Goal: Task Accomplishment & Management: Manage account settings

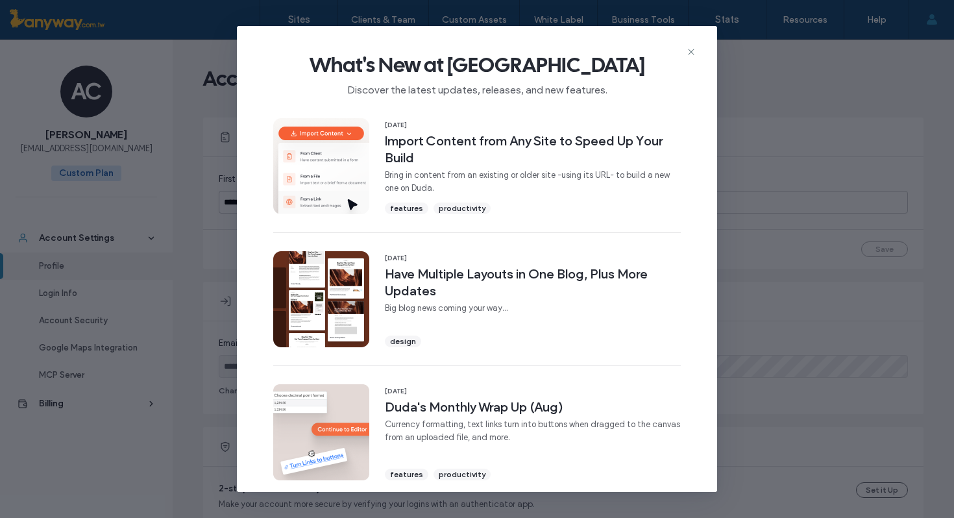
click at [685, 57] on span "What's New at [GEOGRAPHIC_DATA]" at bounding box center [477, 65] width 439 height 26
click at [689, 51] on use at bounding box center [691, 52] width 6 height 6
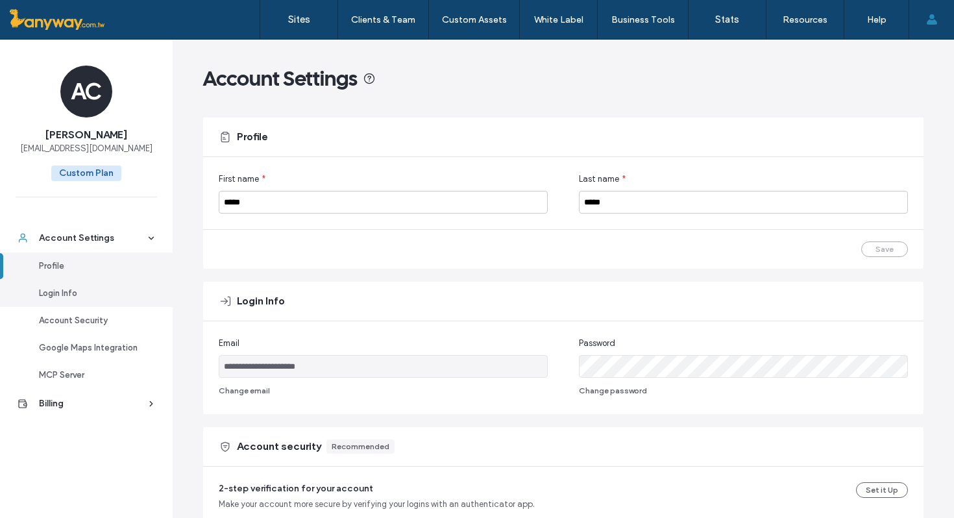
click at [68, 297] on div "Login Info" at bounding box center [92, 293] width 106 height 13
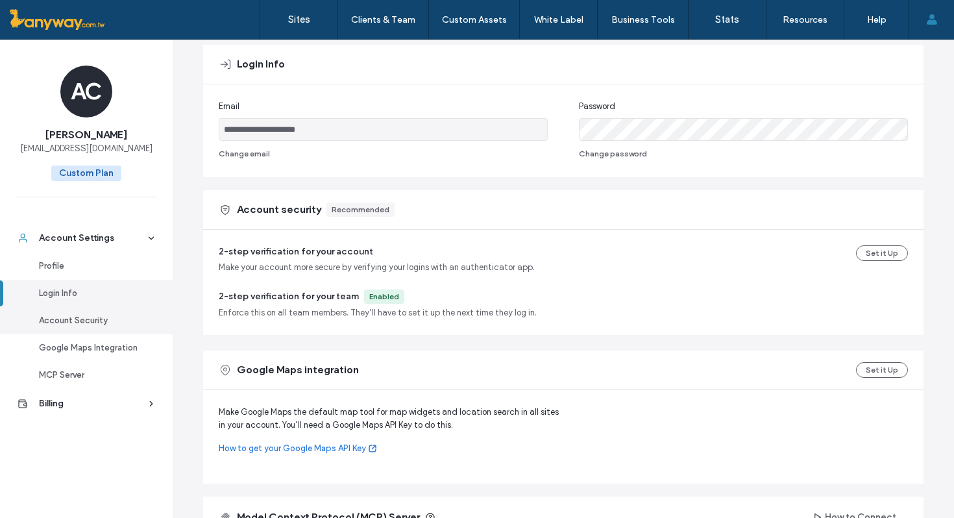
scroll to position [242, 0]
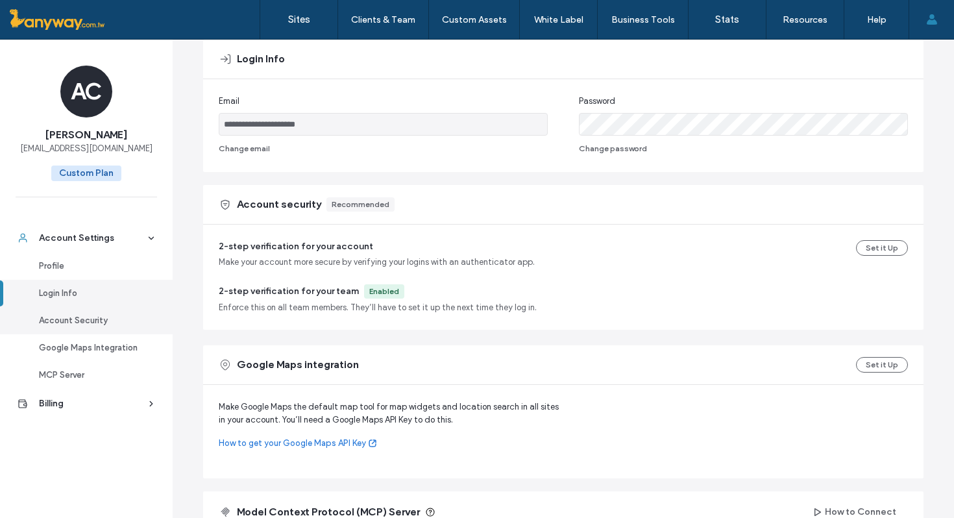
click at [82, 321] on div "Account Security" at bounding box center [92, 320] width 106 height 13
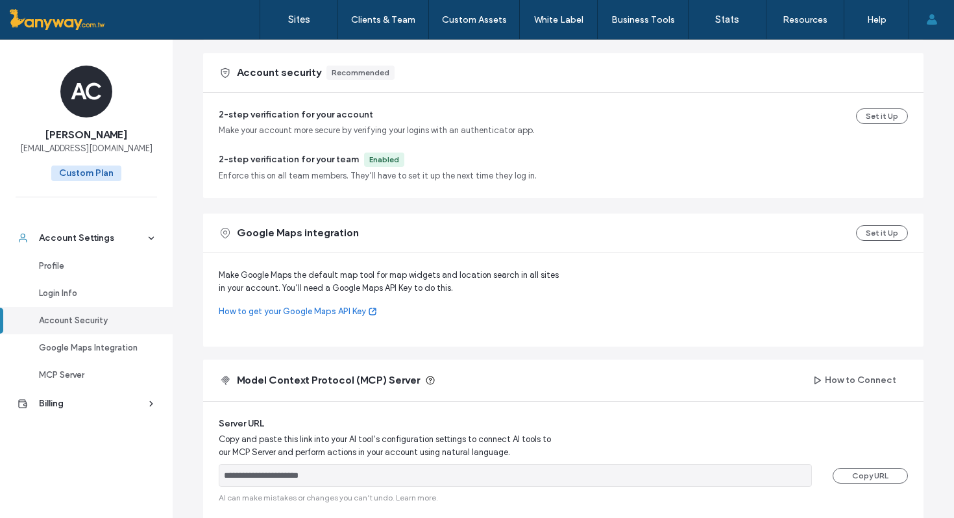
scroll to position [387, 0]
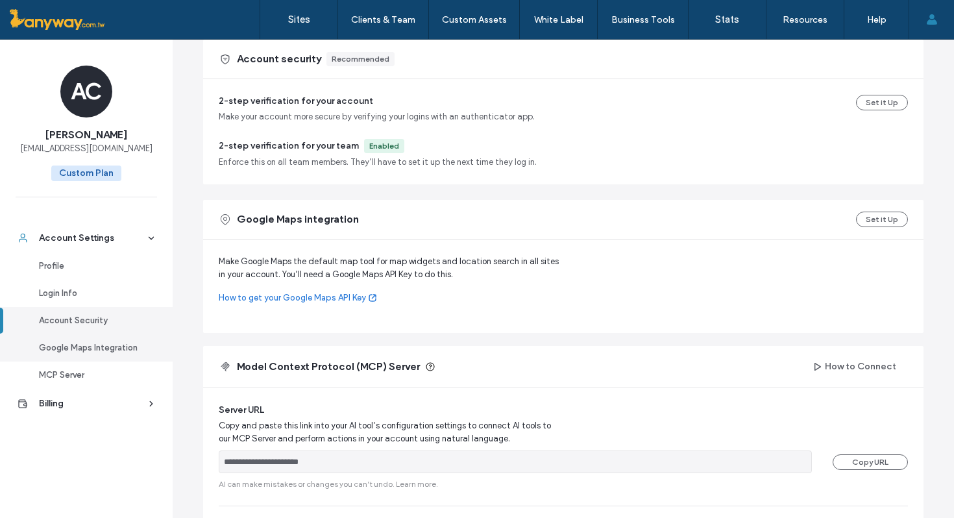
click at [95, 349] on div "Google Maps Integration" at bounding box center [92, 347] width 106 height 13
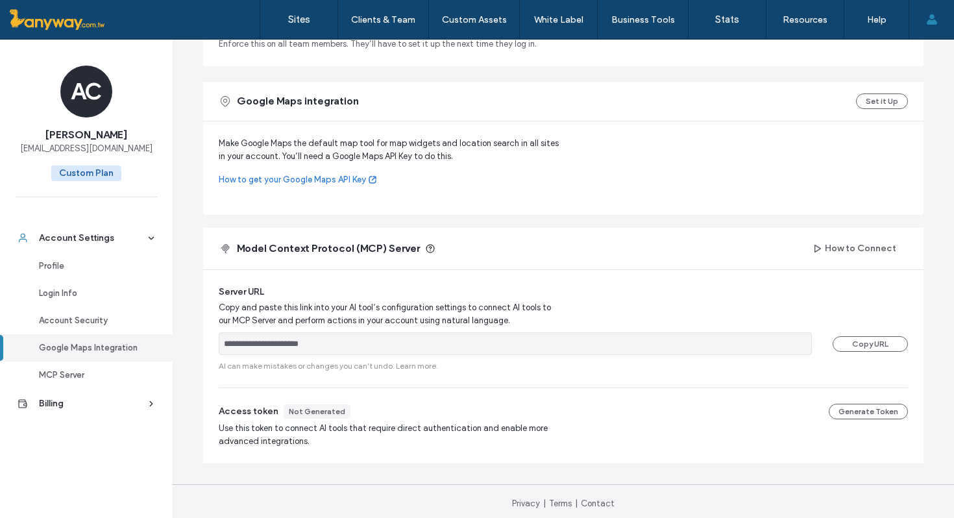
scroll to position [510, 0]
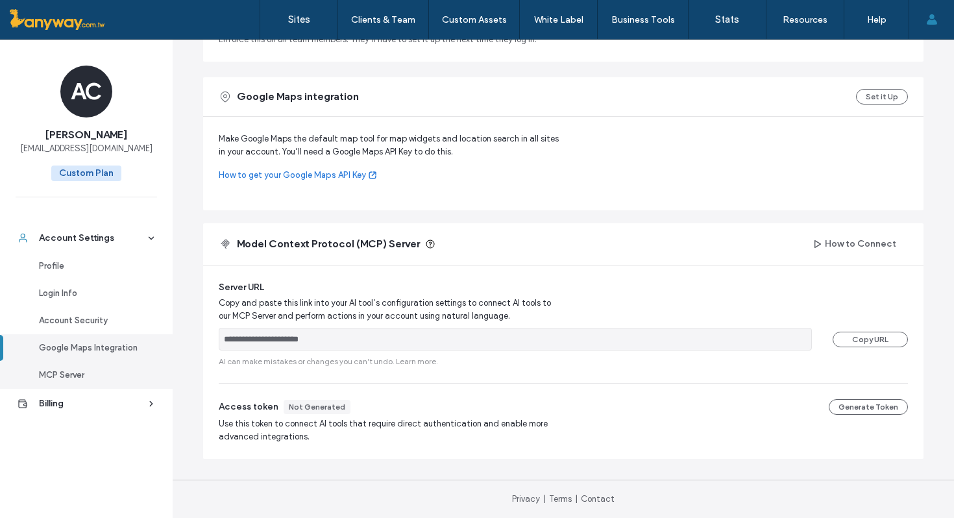
click at [82, 374] on div "MCP Server" at bounding box center [92, 375] width 106 height 13
click at [77, 408] on div "Billing" at bounding box center [92, 403] width 106 height 13
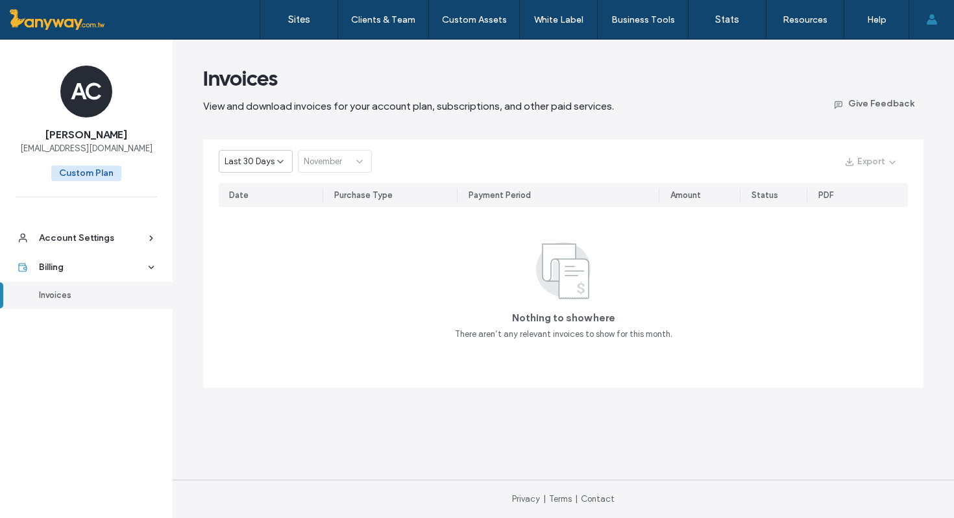
click at [79, 178] on span "Custom Plan" at bounding box center [86, 173] width 70 height 16
click at [77, 172] on span "Custom Plan" at bounding box center [86, 173] width 70 height 16
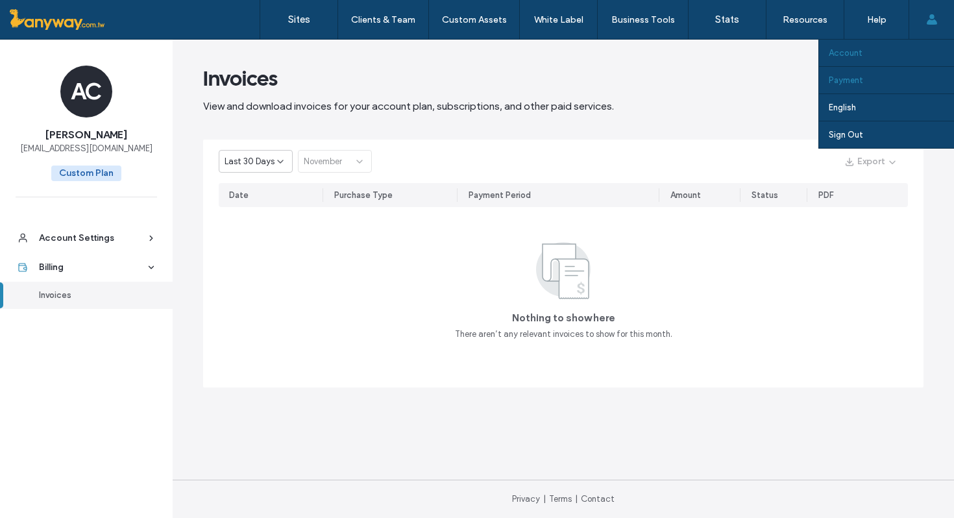
click at [861, 50] on label "Account" at bounding box center [846, 53] width 34 height 10
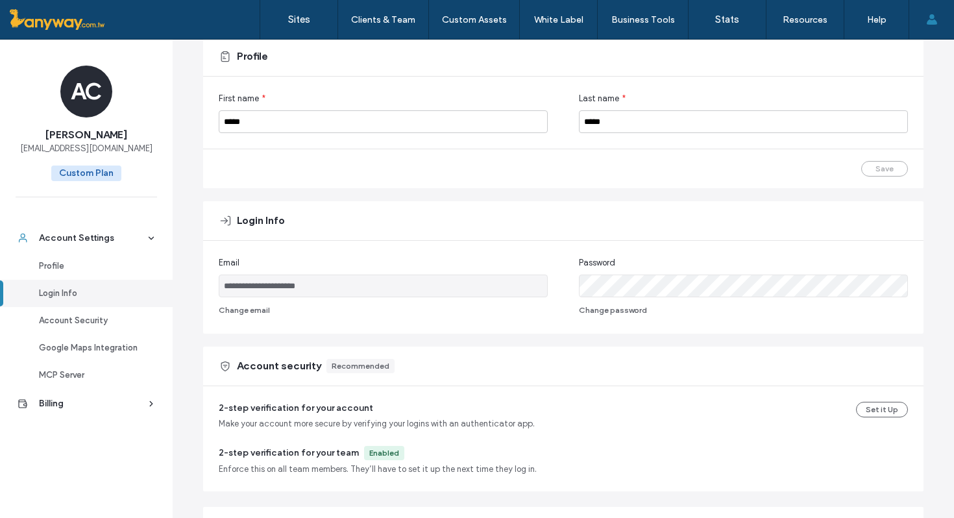
scroll to position [89, 0]
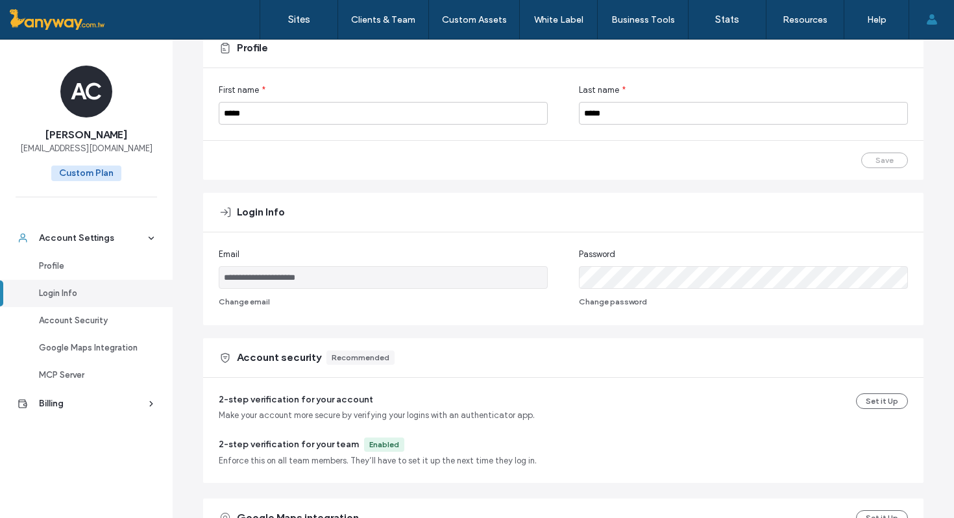
click at [557, 272] on div "**********" at bounding box center [563, 279] width 689 height 62
click at [602, 300] on button "Change password" at bounding box center [613, 302] width 68 height 16
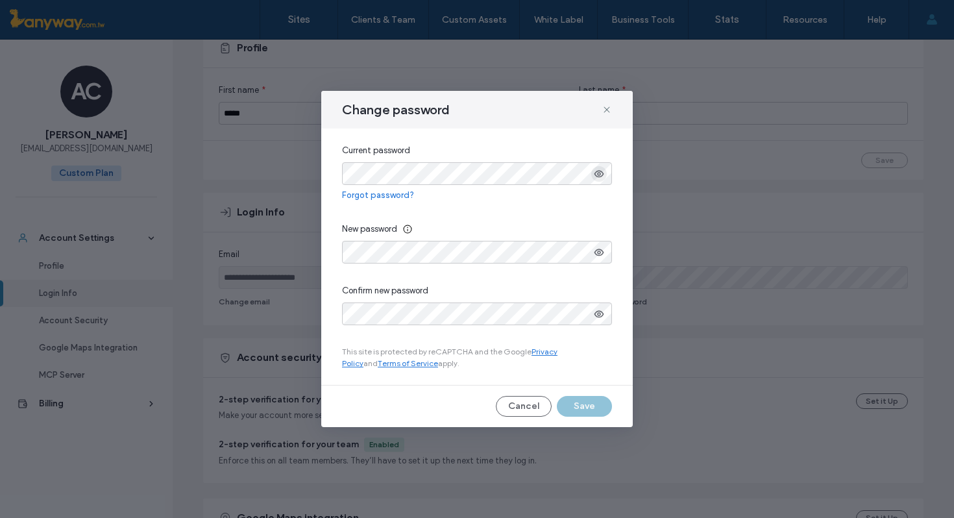
click at [598, 170] on use "button" at bounding box center [599, 173] width 10 height 7
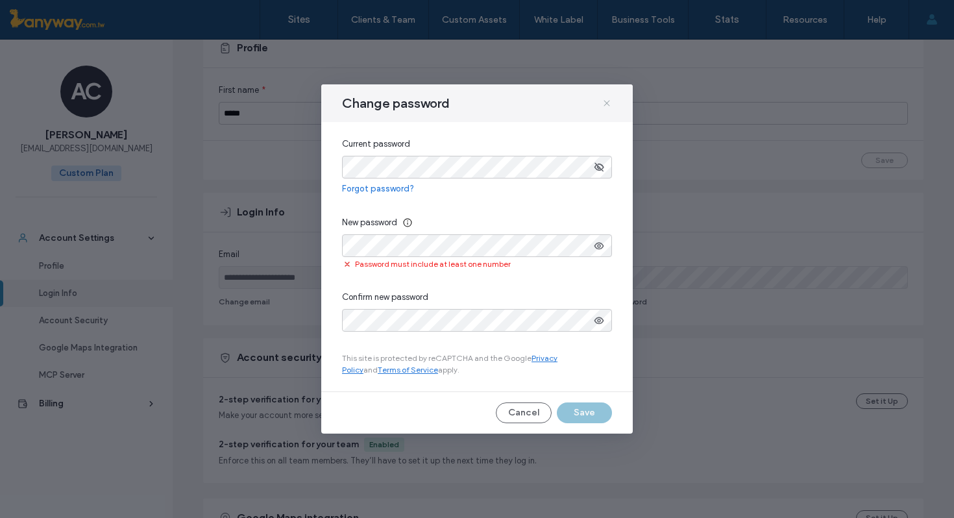
click at [606, 108] on icon at bounding box center [607, 103] width 10 height 10
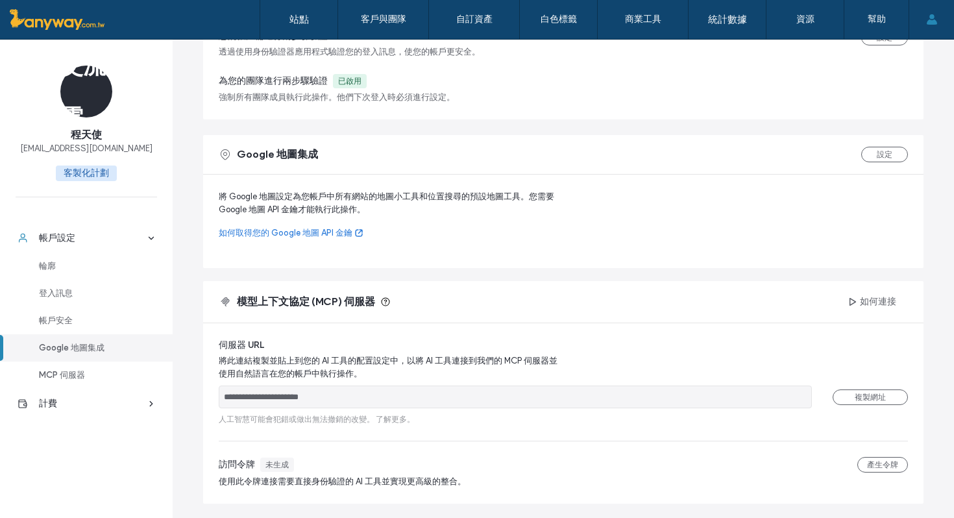
scroll to position [497, 0]
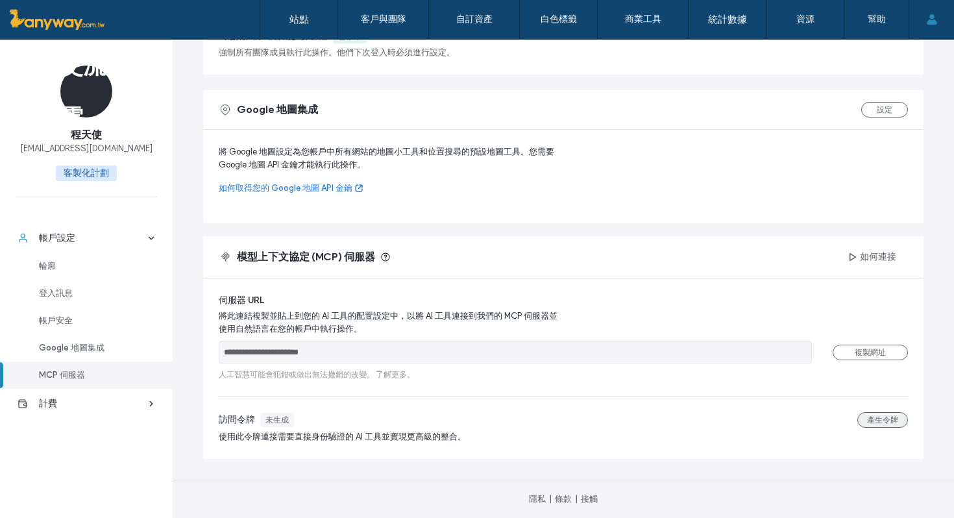
click at [879, 419] on font "產生令牌" at bounding box center [882, 420] width 31 height 10
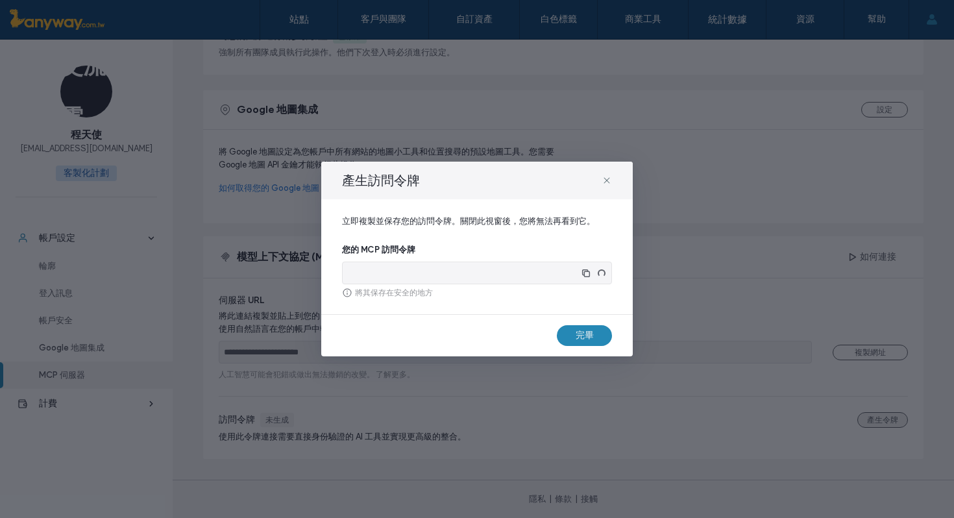
type input "**********"
click at [603, 182] on icon at bounding box center [607, 180] width 10 height 10
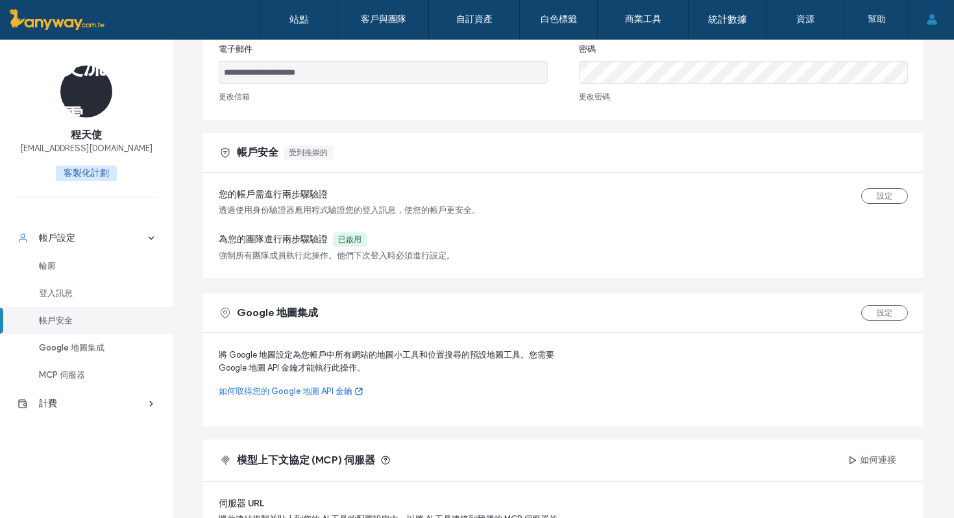
scroll to position [281, 0]
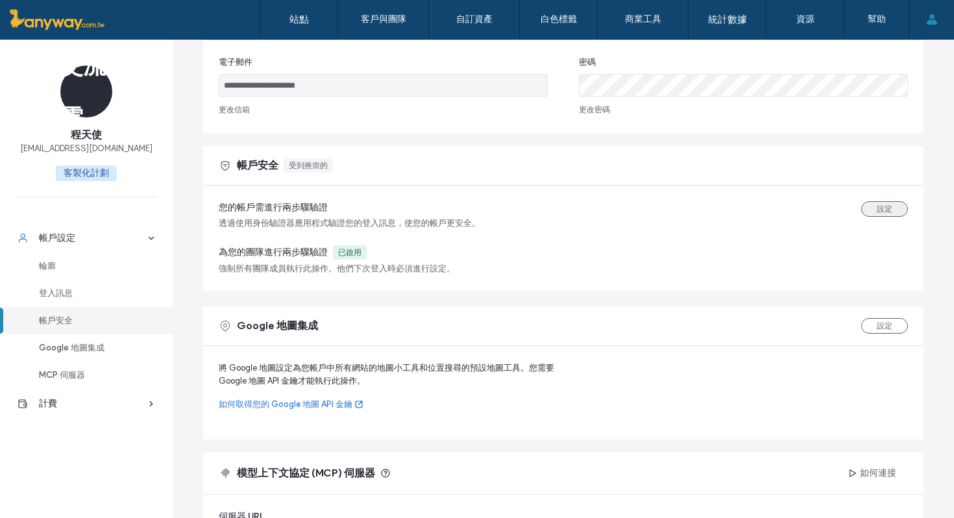
click at [877, 206] on font "設定" at bounding box center [885, 209] width 16 height 10
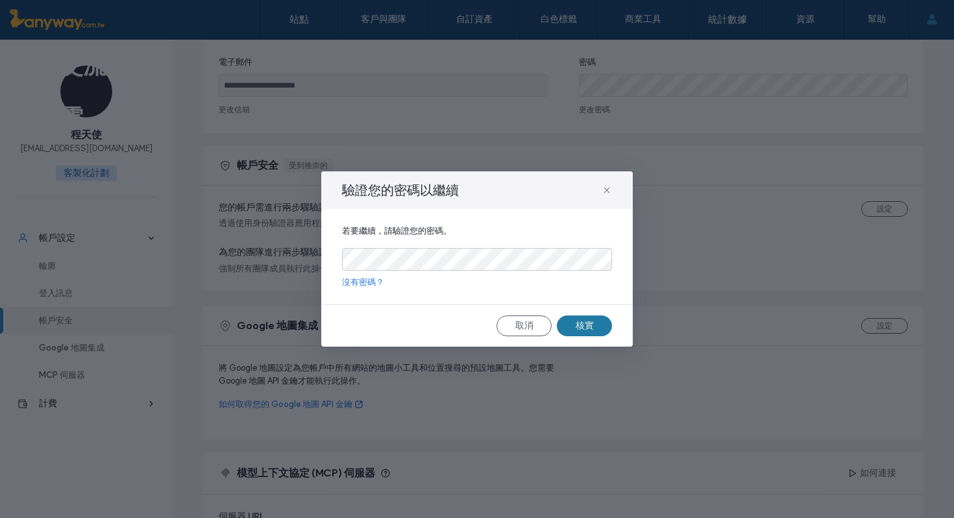
click at [583, 329] on font "核實" at bounding box center [585, 325] width 18 height 11
click at [413, 247] on div "若要繼續，請驗證您的密碼。 沒有密碼？" at bounding box center [477, 256] width 312 height 95
click at [574, 326] on button "核實" at bounding box center [584, 325] width 55 height 21
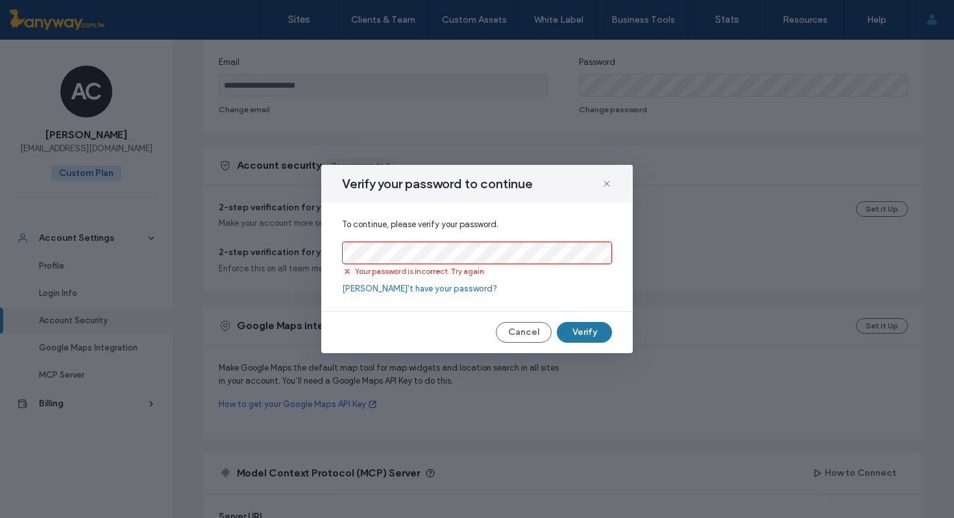
click at [581, 332] on button "Verify" at bounding box center [584, 332] width 55 height 21
click at [526, 337] on button "Cancel" at bounding box center [524, 332] width 56 height 21
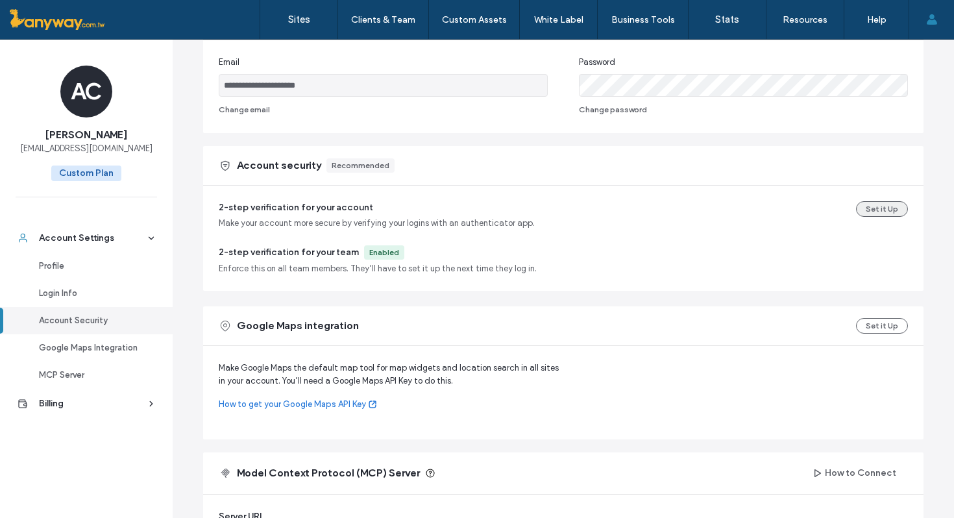
click at [888, 212] on button "Set it Up" at bounding box center [882, 209] width 52 height 16
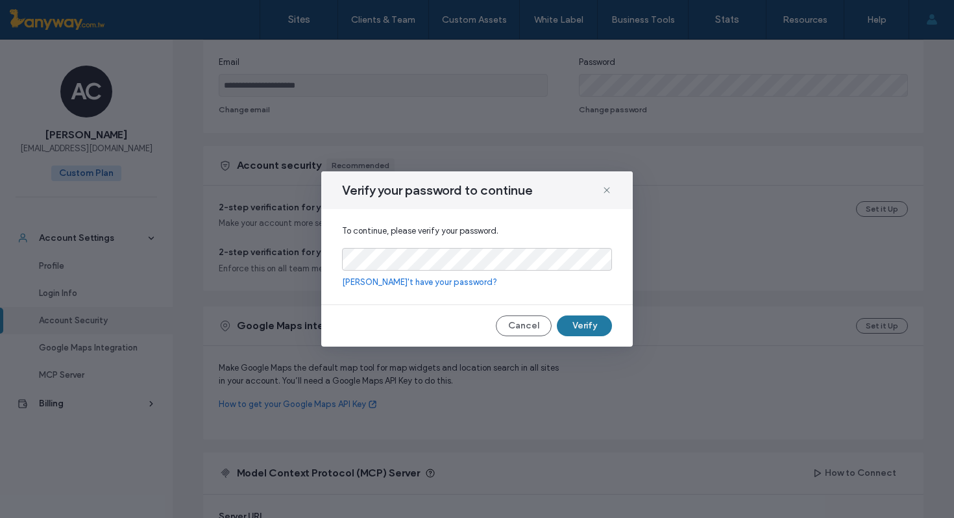
click at [587, 325] on button "Verify" at bounding box center [584, 325] width 55 height 21
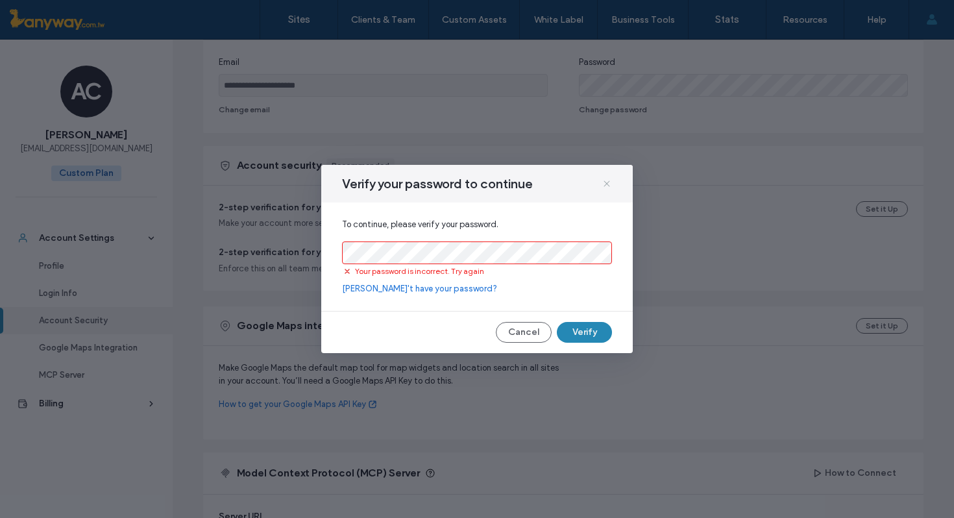
click at [607, 182] on icon at bounding box center [607, 183] width 10 height 10
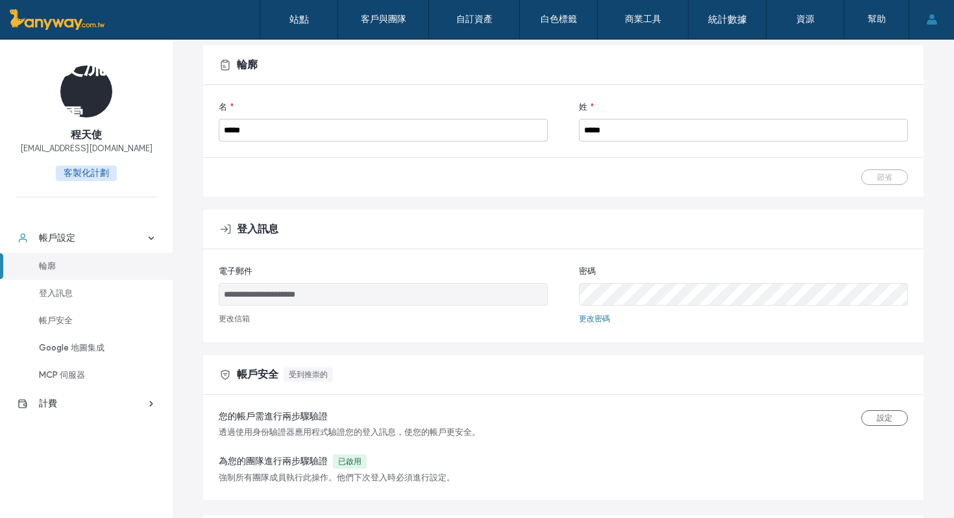
scroll to position [92, 0]
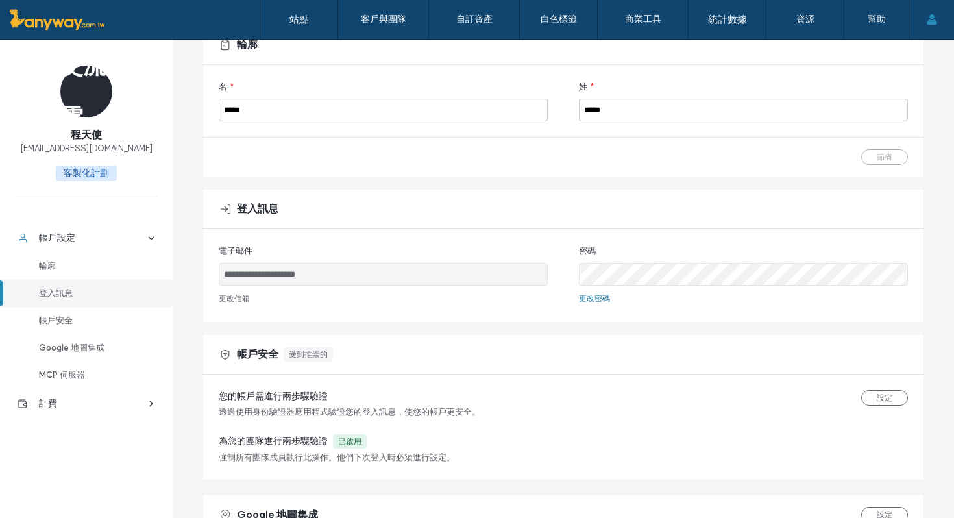
click at [594, 298] on font "更改密碼" at bounding box center [594, 298] width 31 height 10
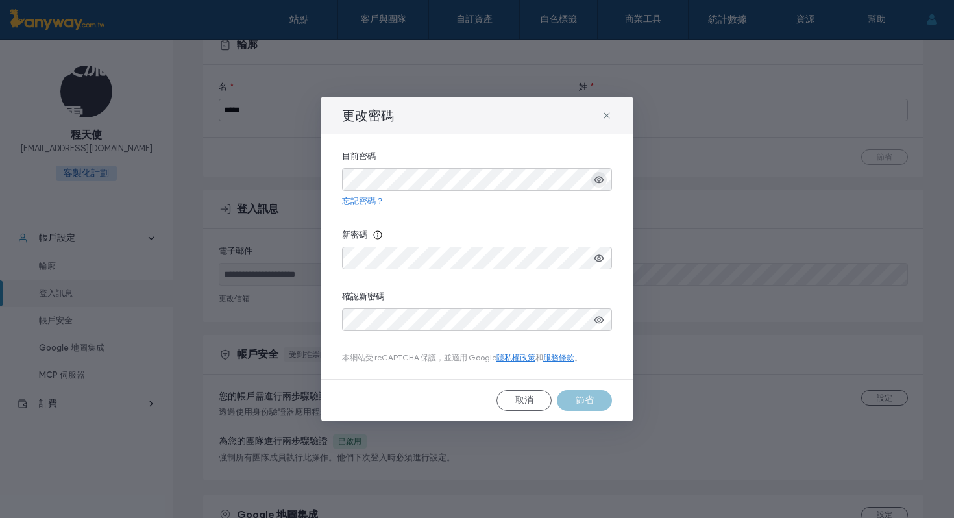
click at [600, 178] on icon "button" at bounding box center [599, 180] width 10 height 10
click at [607, 113] on icon at bounding box center [607, 115] width 10 height 10
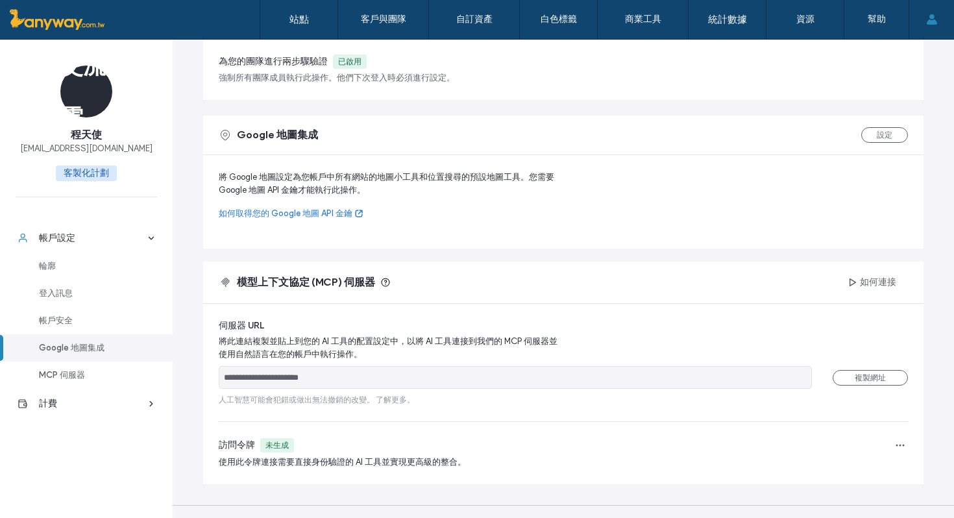
scroll to position [497, 0]
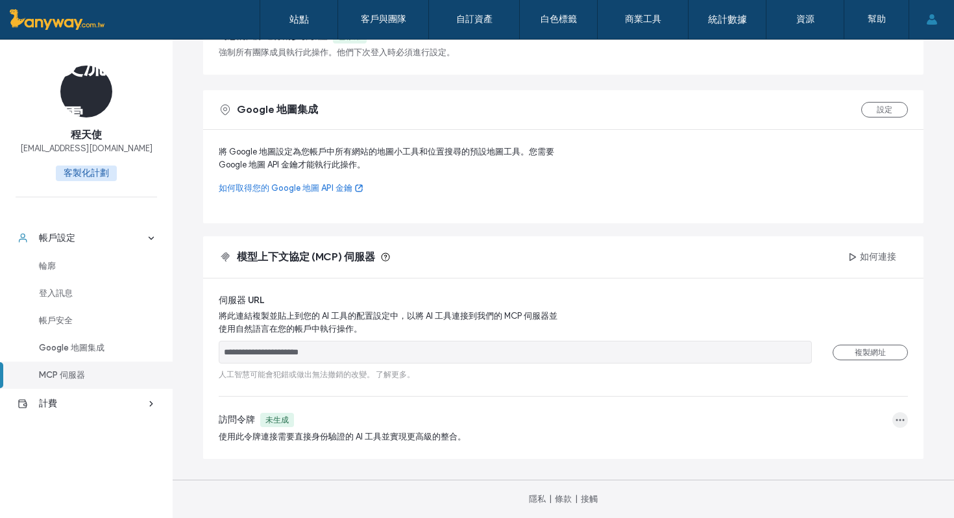
click at [895, 421] on icon "button" at bounding box center [900, 420] width 10 height 10
click at [839, 453] on font "重新產生令牌" at bounding box center [838, 451] width 51 height 10
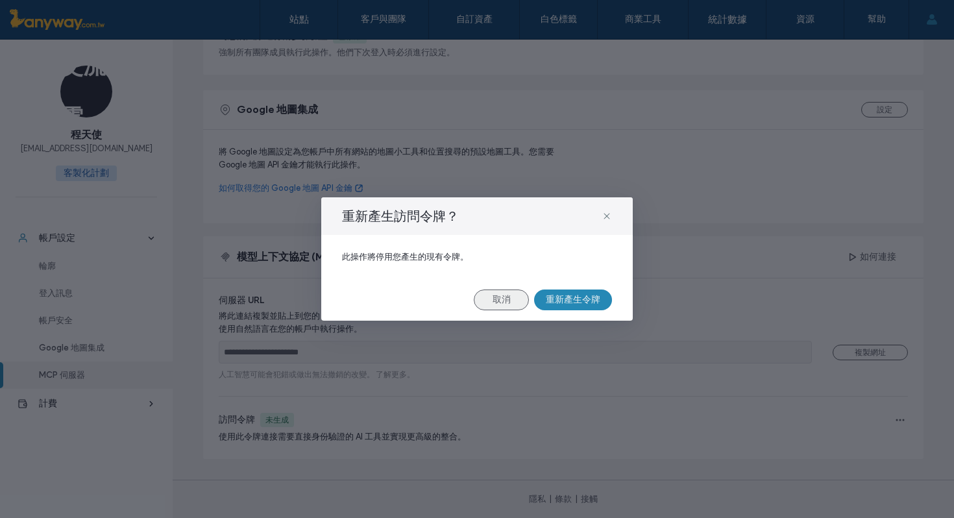
click at [516, 299] on button "取消" at bounding box center [501, 299] width 55 height 21
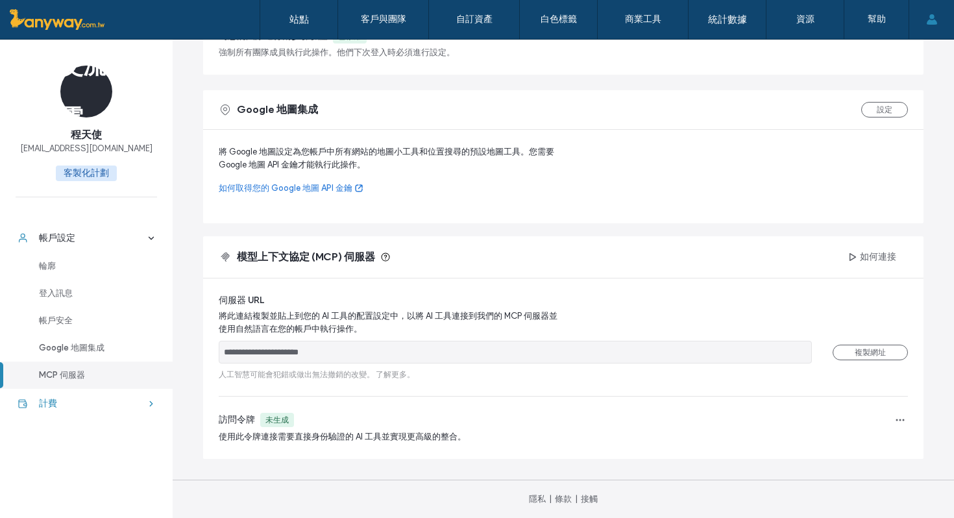
click at [94, 398] on div "計費" at bounding box center [92, 403] width 106 height 13
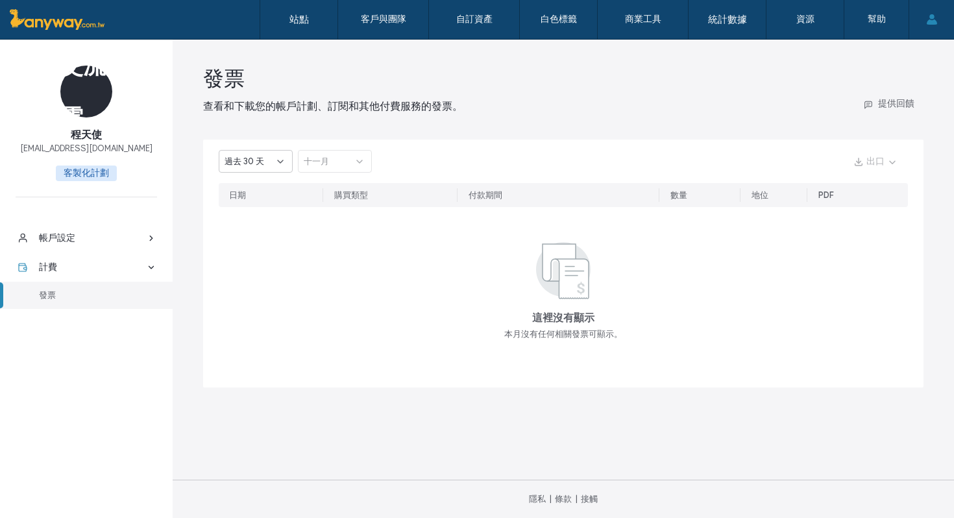
click at [269, 158] on div "過去 30 天" at bounding box center [251, 161] width 53 height 13
click at [262, 224] on div "2024" at bounding box center [255, 229] width 73 height 23
click at [275, 161] on icon at bounding box center [280, 161] width 10 height 10
click at [260, 187] on font "過去 30 天" at bounding box center [245, 184] width 40 height 10
click at [72, 236] on font "帳戶設定" at bounding box center [57, 237] width 36 height 11
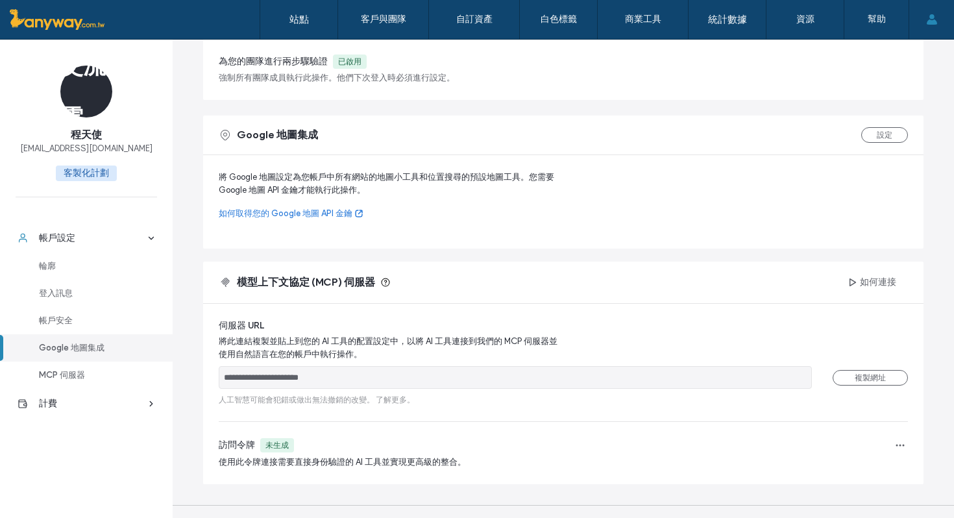
scroll to position [497, 0]
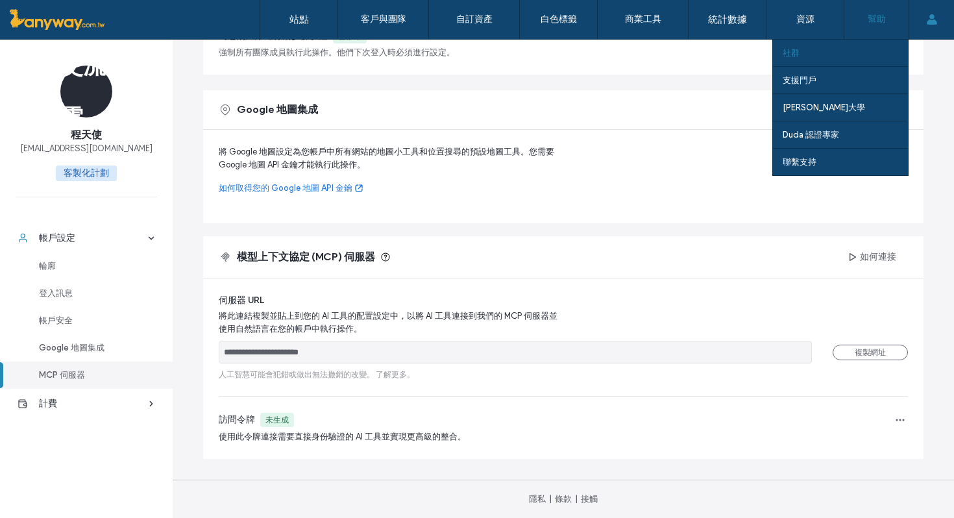
click at [845, 49] on div "社群" at bounding box center [845, 53] width 125 height 27
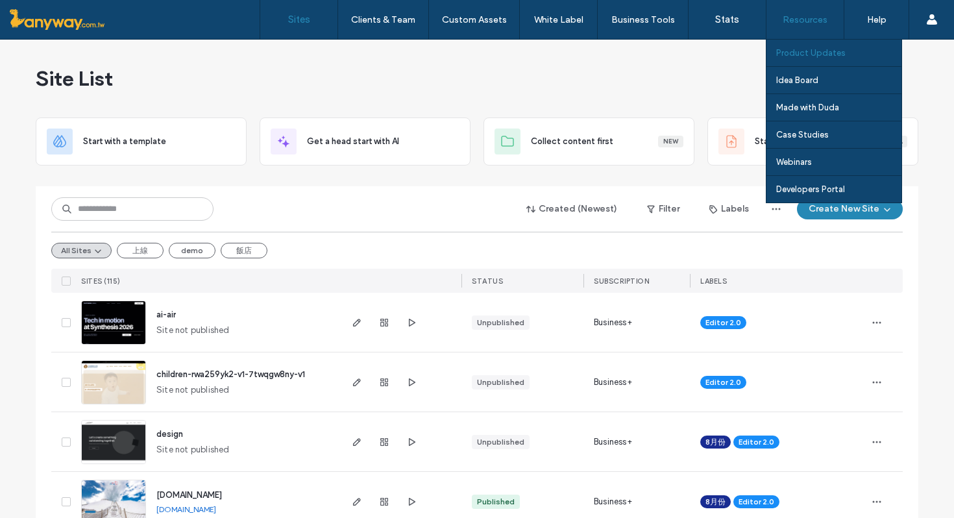
click at [822, 49] on label "Product Updates" at bounding box center [810, 53] width 69 height 10
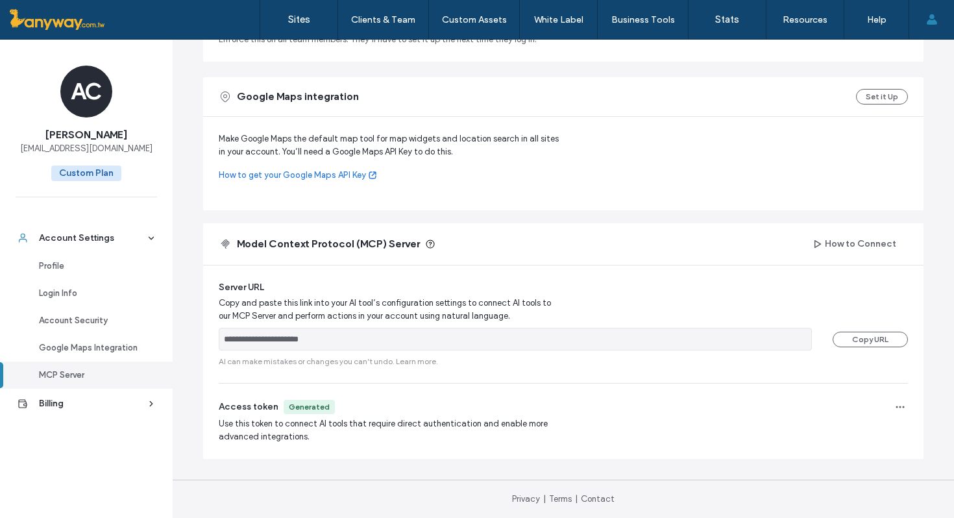
scroll to position [497, 0]
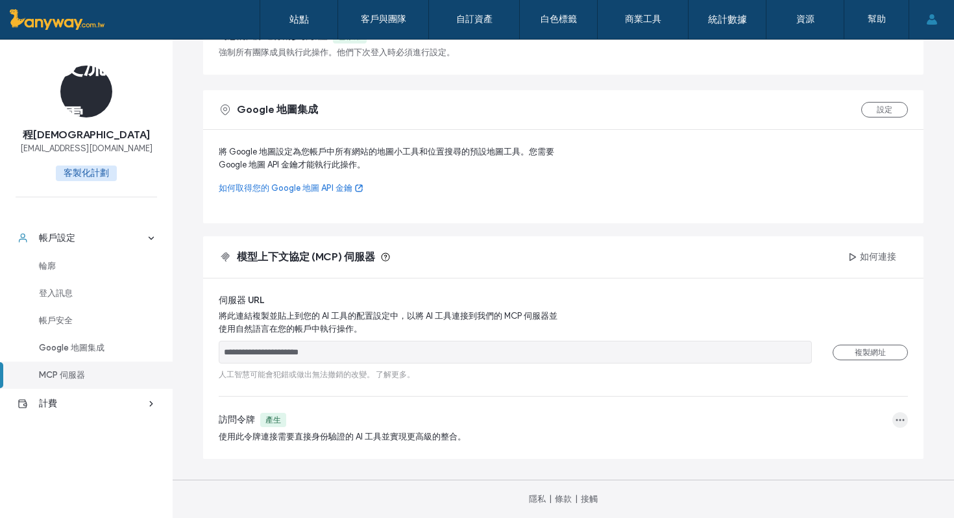
click at [895, 419] on icon "button" at bounding box center [900, 420] width 10 height 10
click at [853, 471] on div "刪除令牌" at bounding box center [845, 475] width 116 height 23
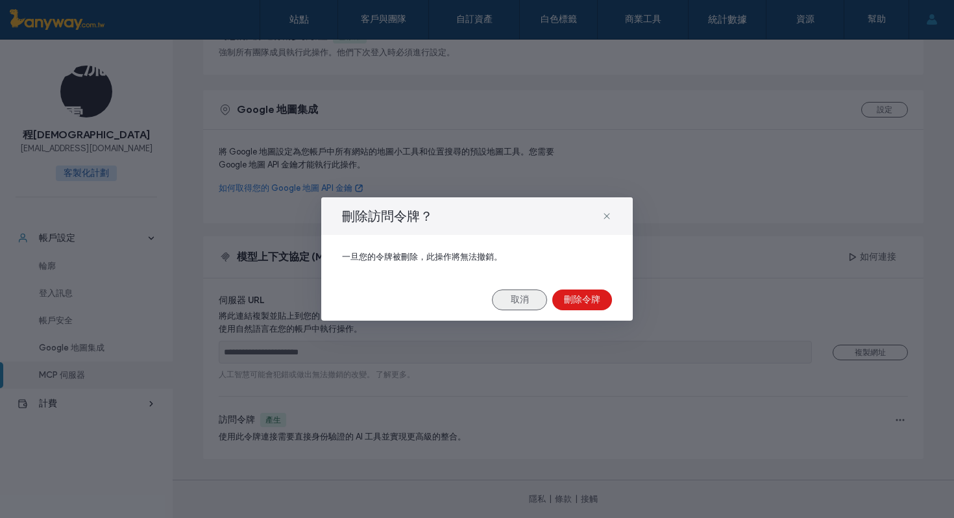
click at [528, 303] on font "取消" at bounding box center [520, 299] width 18 height 11
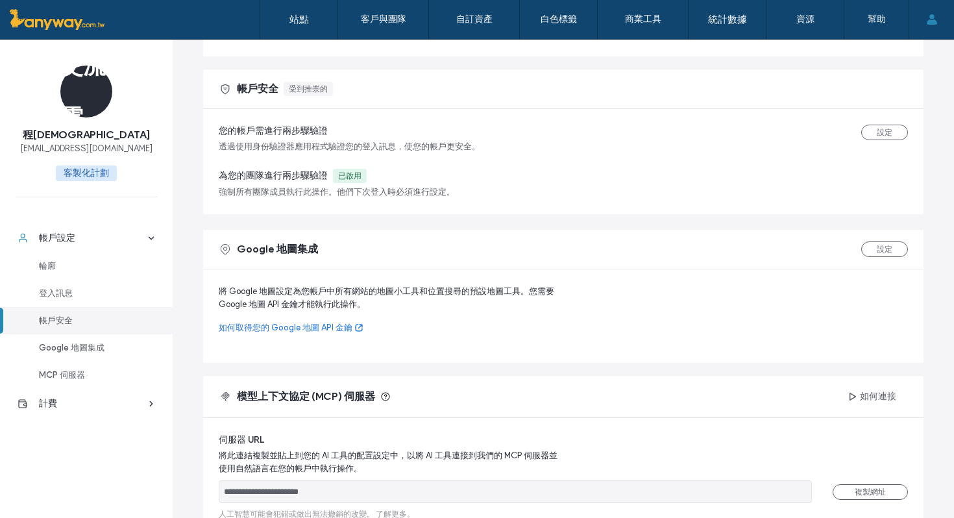
scroll to position [280, 0]
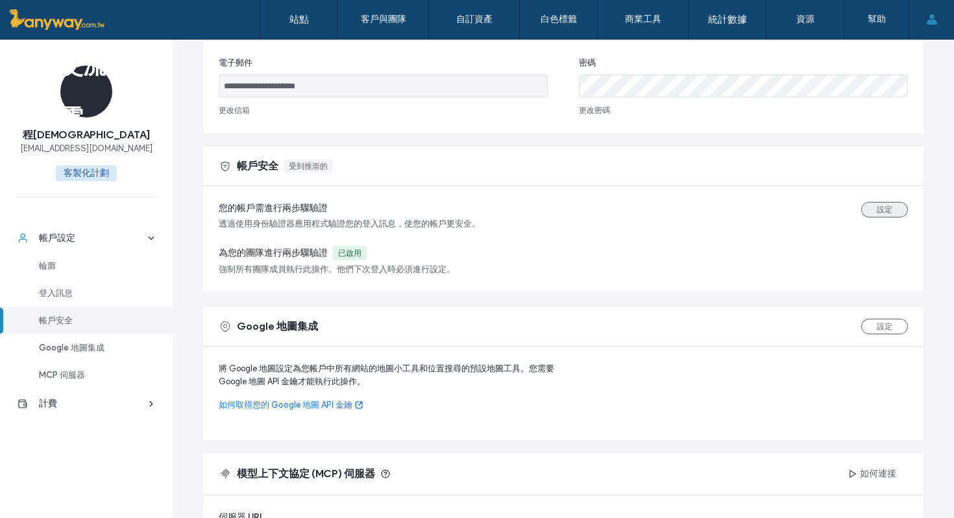
click at [877, 208] on font "設定" at bounding box center [885, 209] width 16 height 10
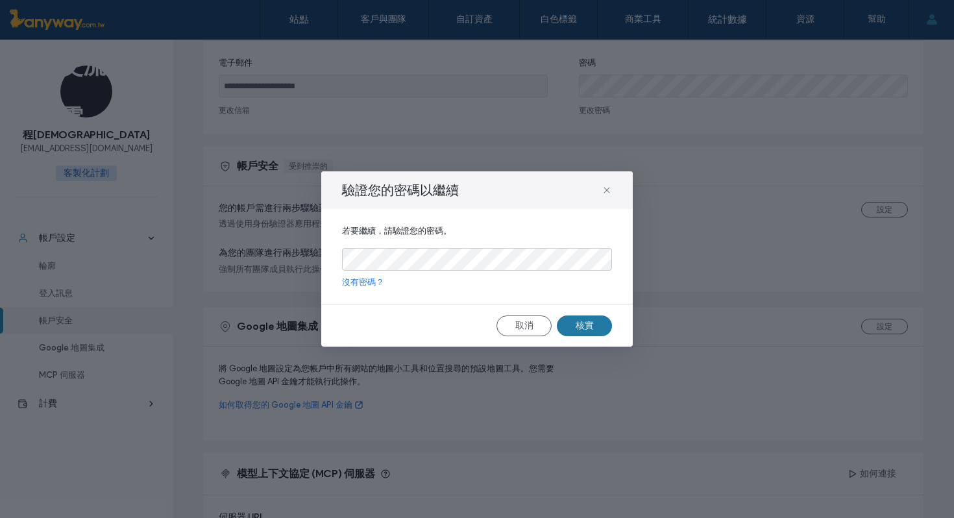
click at [583, 326] on font "核實" at bounding box center [585, 325] width 18 height 11
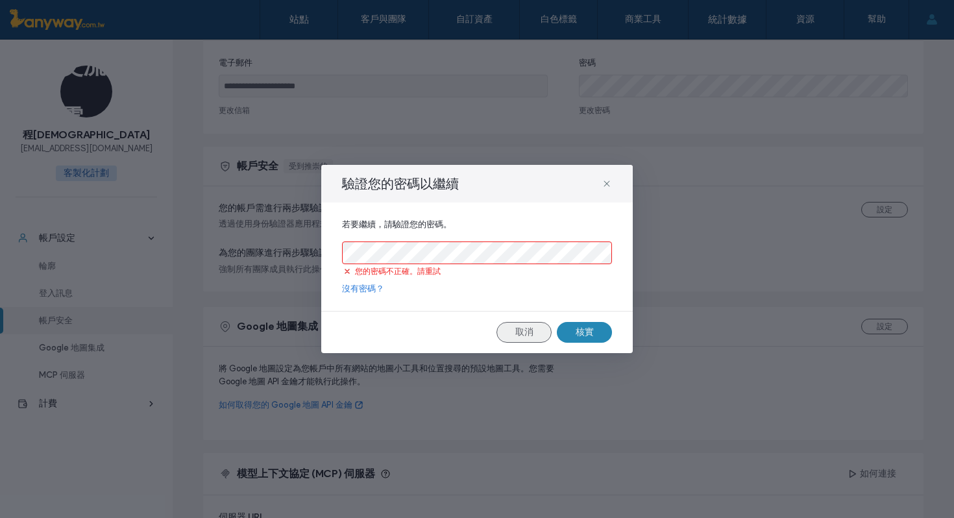
click at [534, 334] on button "取消" at bounding box center [523, 332] width 55 height 21
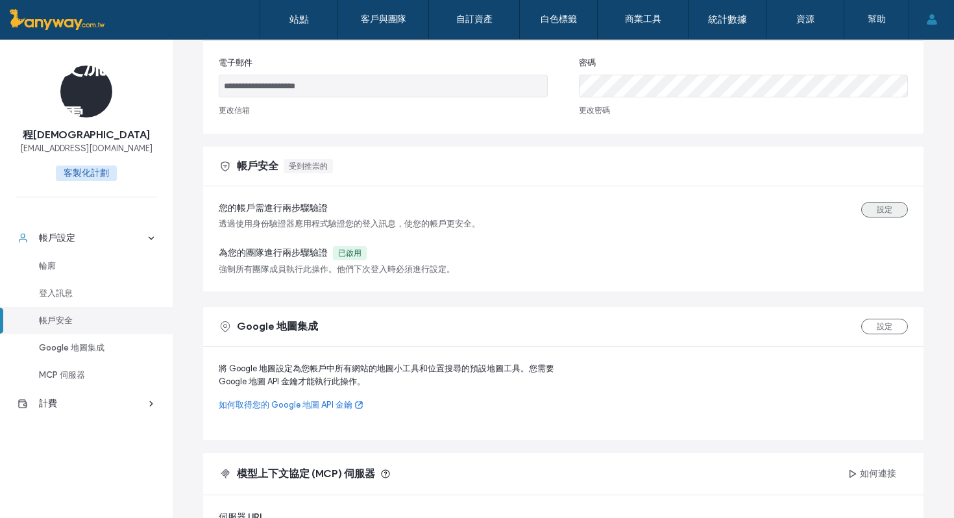
click at [879, 209] on font "設定" at bounding box center [885, 209] width 16 height 10
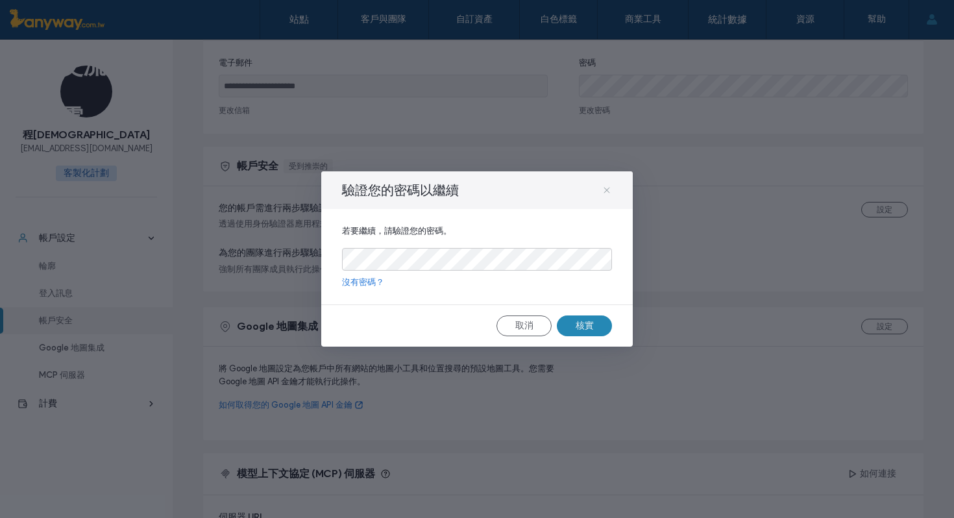
click at [606, 190] on use at bounding box center [607, 190] width 6 height 6
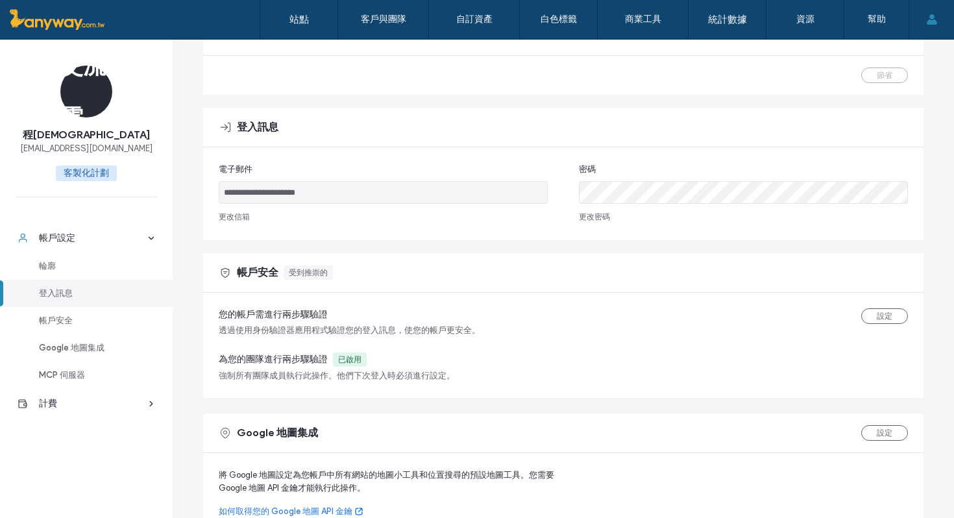
scroll to position [167, 0]
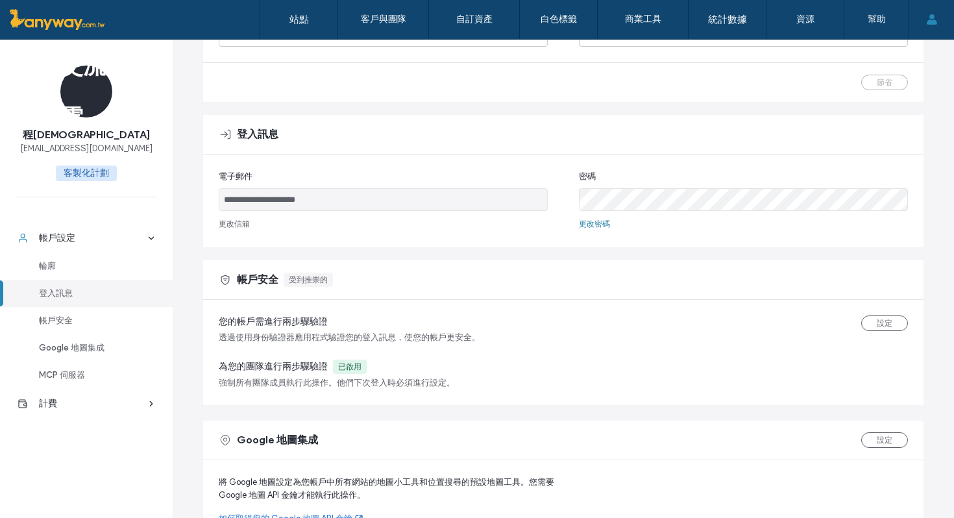
click at [598, 223] on font "更改密碼" at bounding box center [594, 224] width 31 height 10
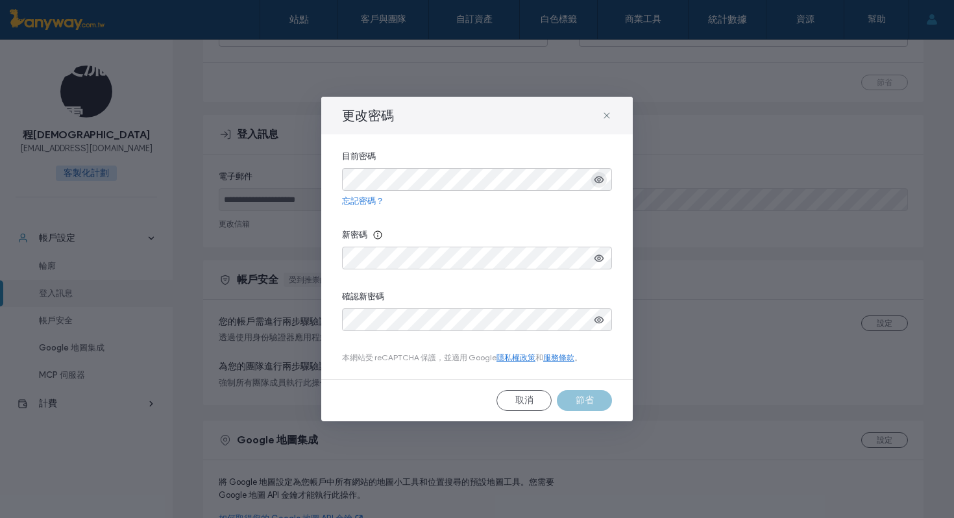
click at [598, 180] on use "button" at bounding box center [599, 179] width 10 height 7
click at [524, 402] on font "取消" at bounding box center [524, 400] width 18 height 11
